Goal: Task Accomplishment & Management: Use online tool/utility

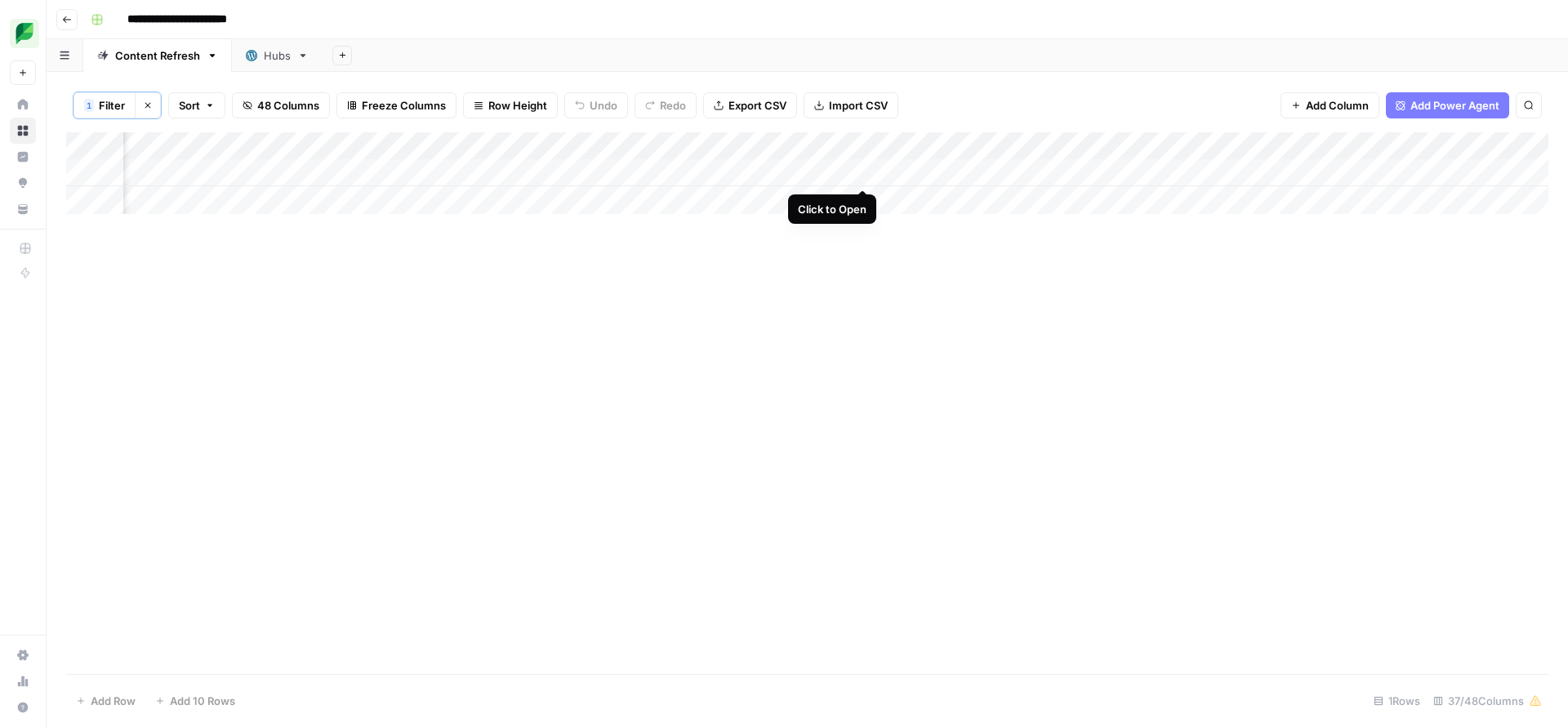
click at [859, 168] on div "Add Column" at bounding box center [807, 173] width 1483 height 82
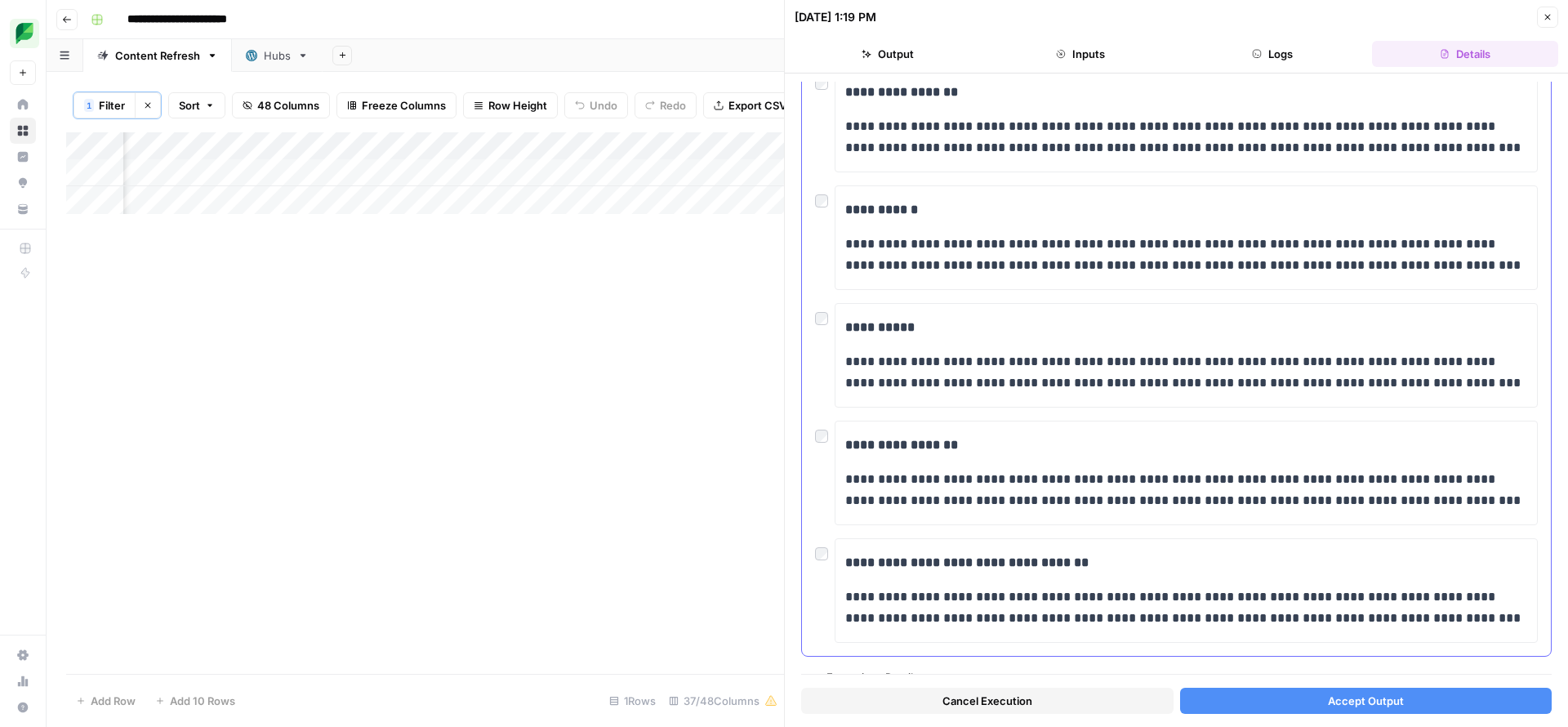
scroll to position [627, 0]
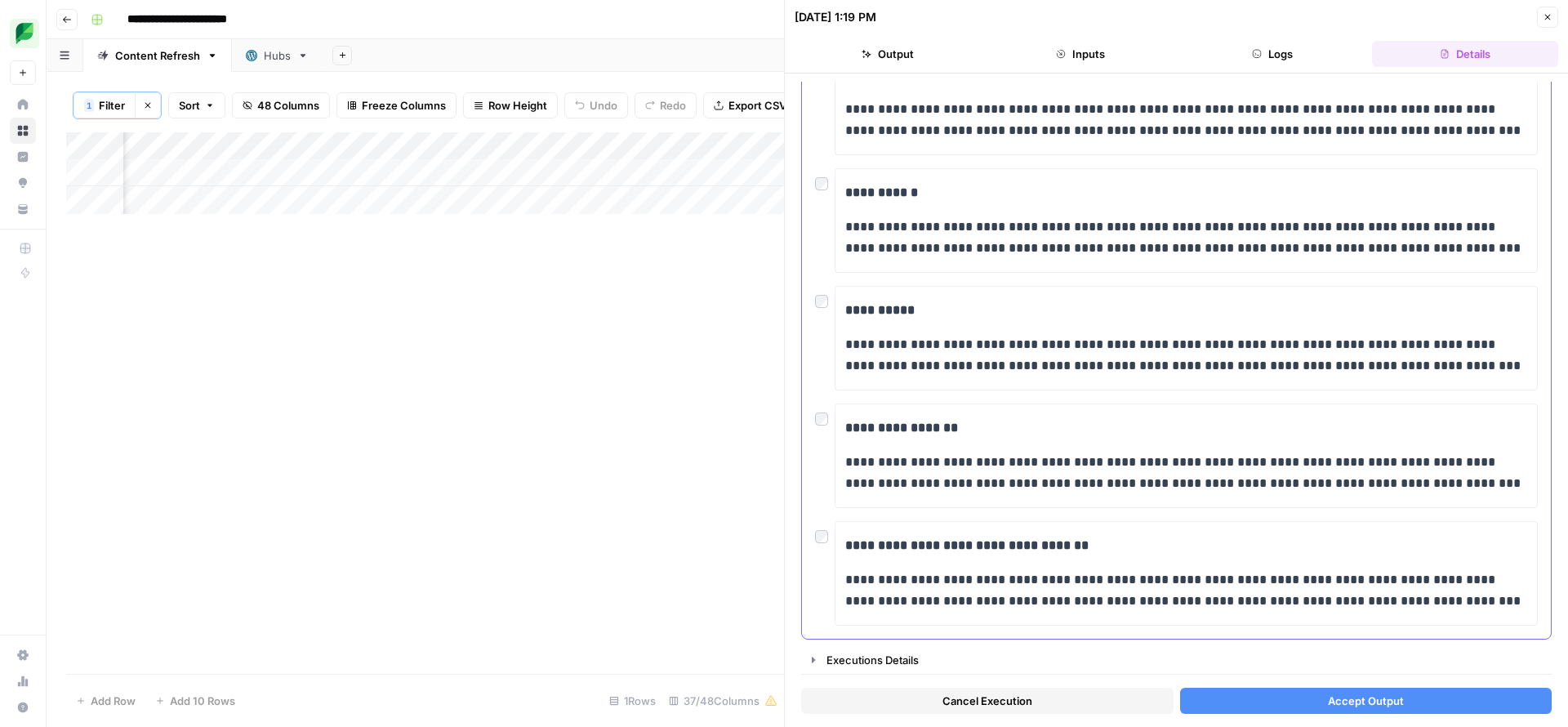
click at [820, 544] on div "**********" at bounding box center [1177, 573] width 723 height 105
click at [1272, 697] on button "Accept Output" at bounding box center [1366, 701] width 373 height 26
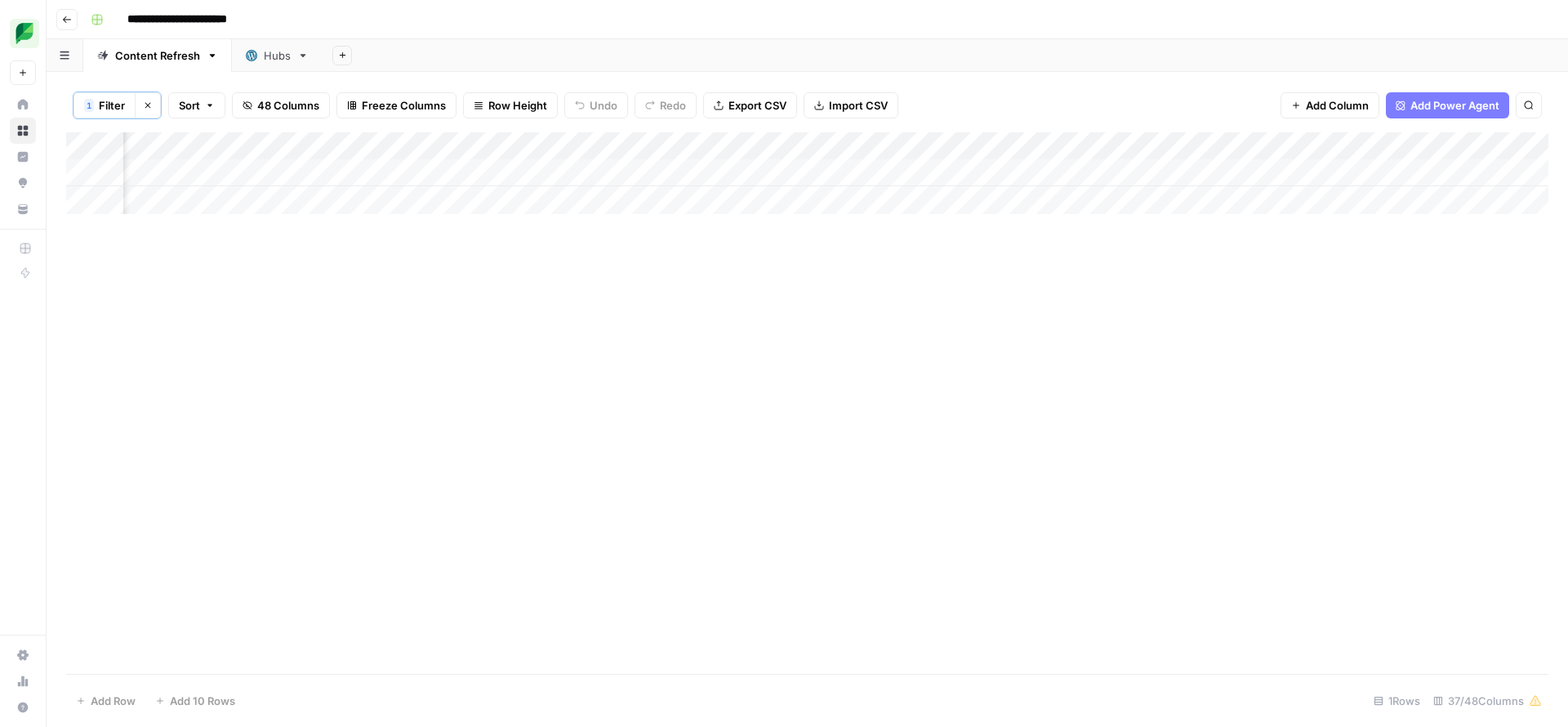
click at [803, 166] on div "Add Column" at bounding box center [807, 173] width 1483 height 82
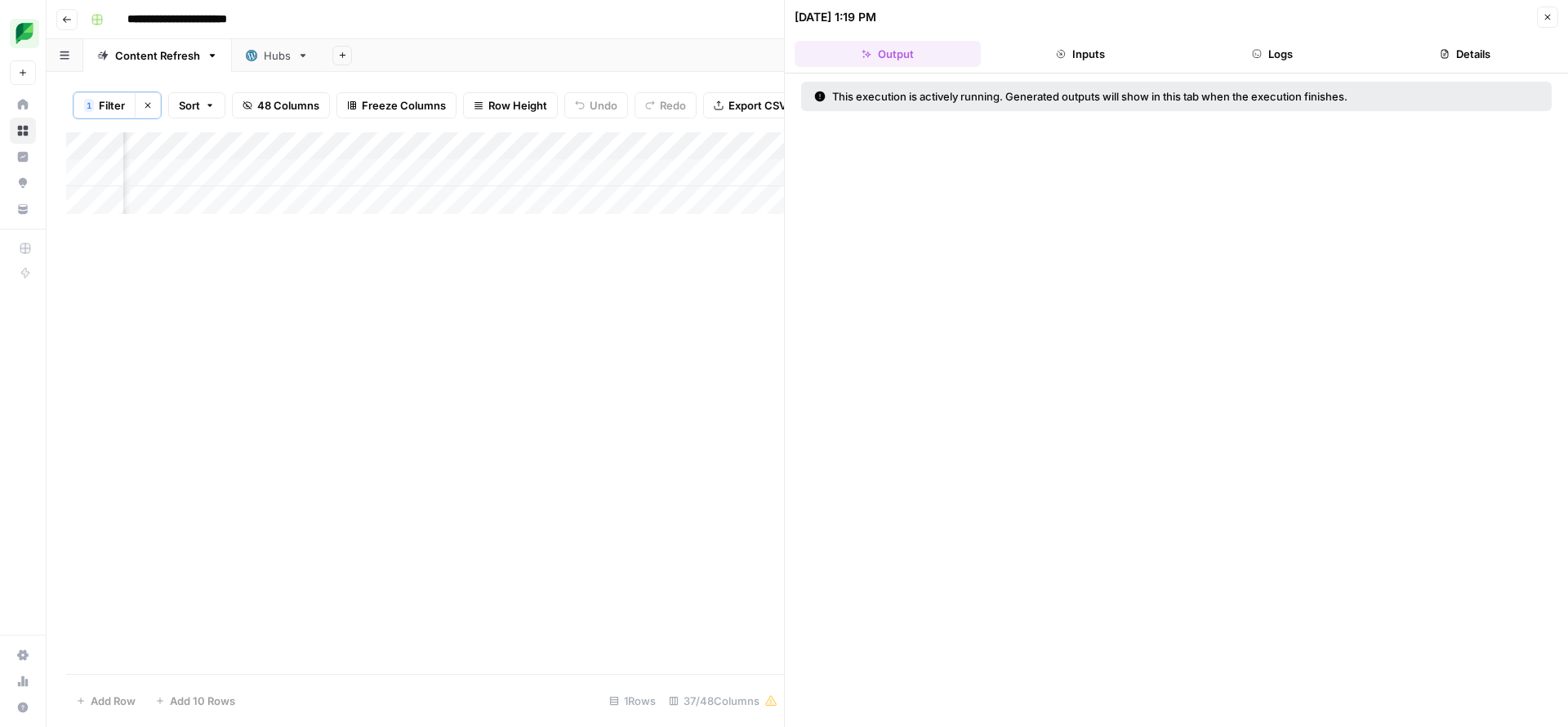
click at [1549, 18] on icon "button" at bounding box center [1547, 16] width 9 height 9
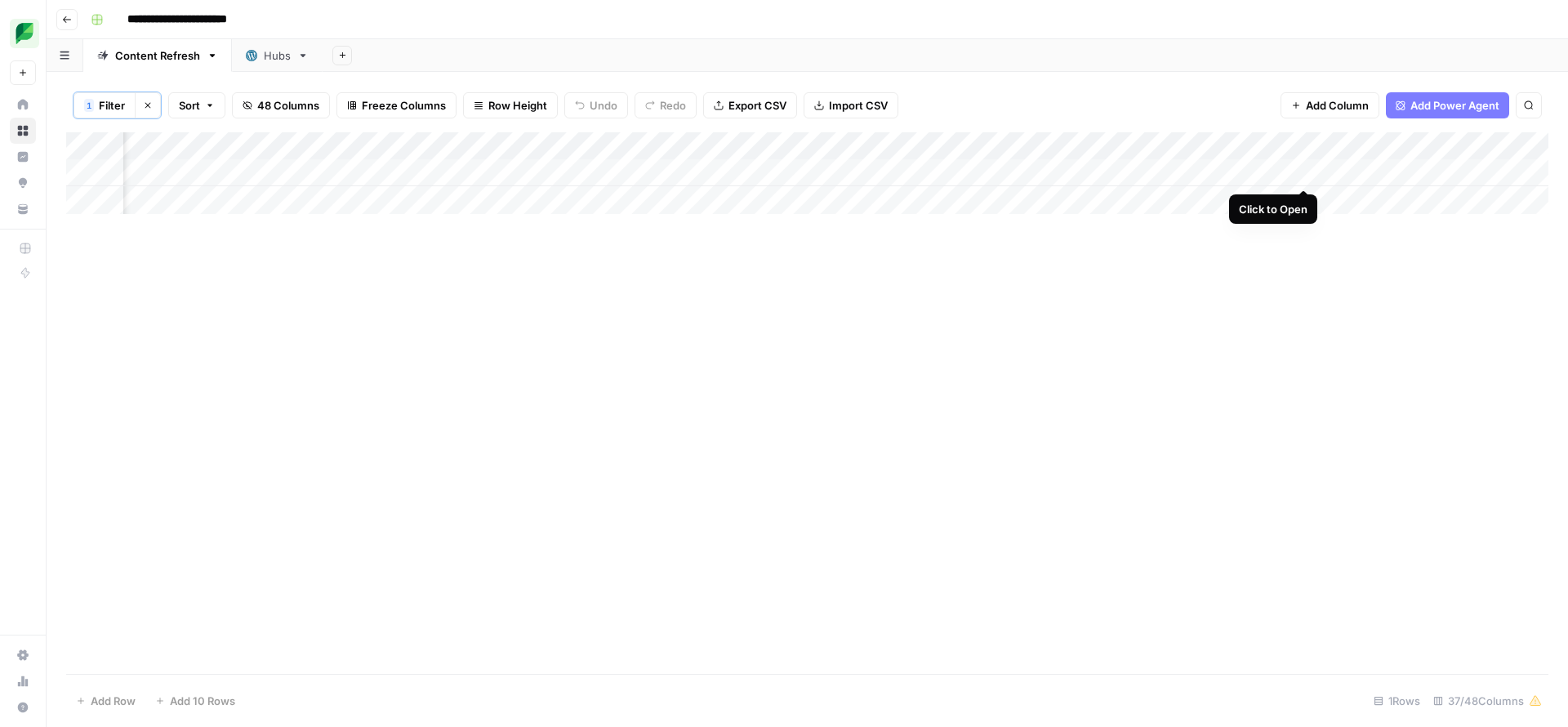
click at [1301, 172] on div "Add Column" at bounding box center [807, 173] width 1483 height 82
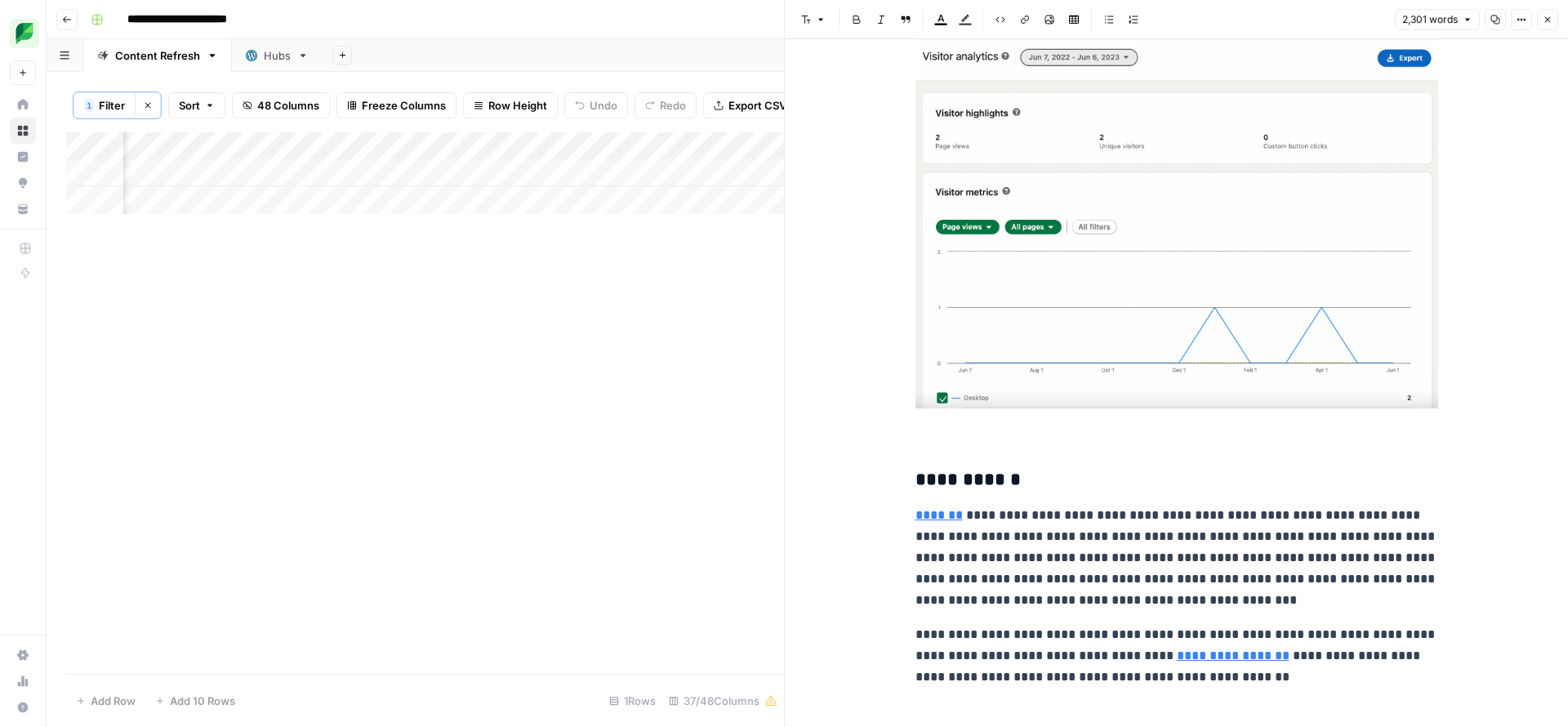
scroll to position [13303, 0]
